Goal: Find specific page/section: Find specific page/section

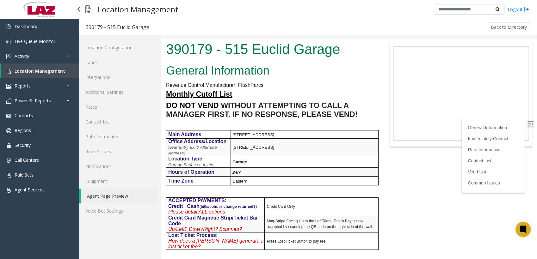
click at [34, 72] on span "Location Management" at bounding box center [40, 71] width 51 height 6
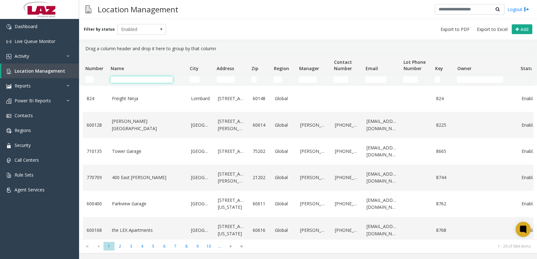
click at [146, 79] on input "Name Filter" at bounding box center [142, 80] width 62 height 6
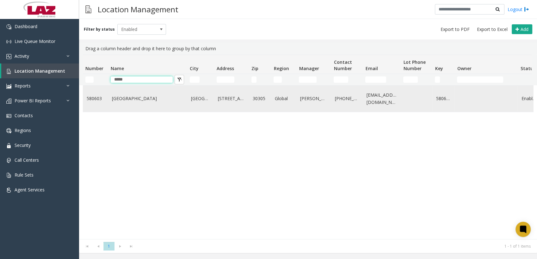
type input "*****"
click at [120, 100] on link "[GEOGRAPHIC_DATA]" at bounding box center [147, 98] width 71 height 7
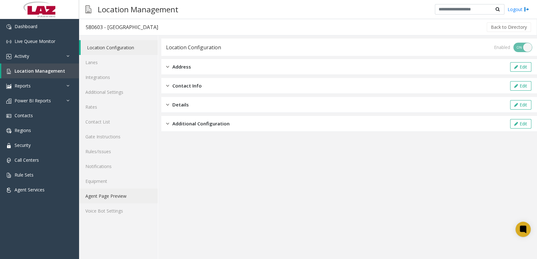
click at [109, 196] on link "Agent Page Preview" at bounding box center [118, 196] width 79 height 15
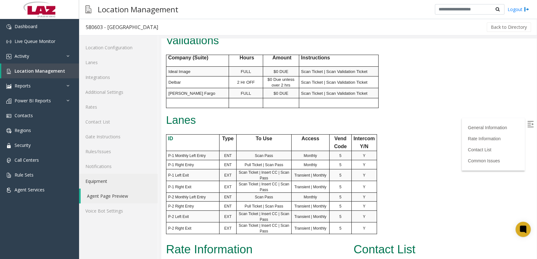
scroll to position [309, 0]
click at [267, 122] on p "Lanes" at bounding box center [270, 120] width 209 height 12
click at [256, 123] on p "Lanes" at bounding box center [270, 120] width 209 height 12
click at [260, 121] on p "Lanes" at bounding box center [270, 120] width 209 height 12
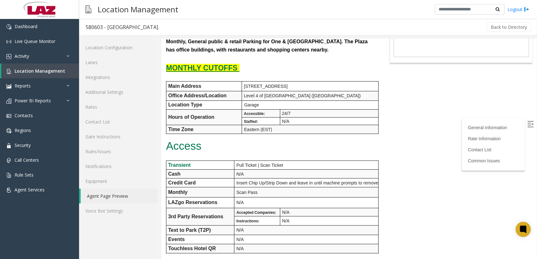
scroll to position [0, 0]
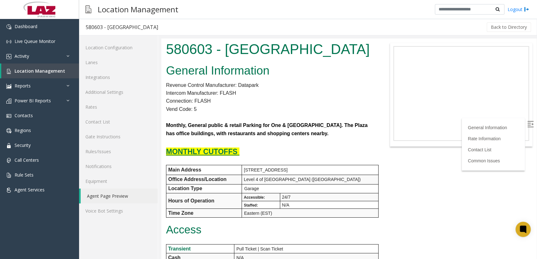
click at [263, 116] on p at bounding box center [270, 117] width 209 height 8
click at [264, 110] on p "Vend Code: 5" at bounding box center [270, 109] width 209 height 8
